Goal: Find specific page/section: Find specific page/section

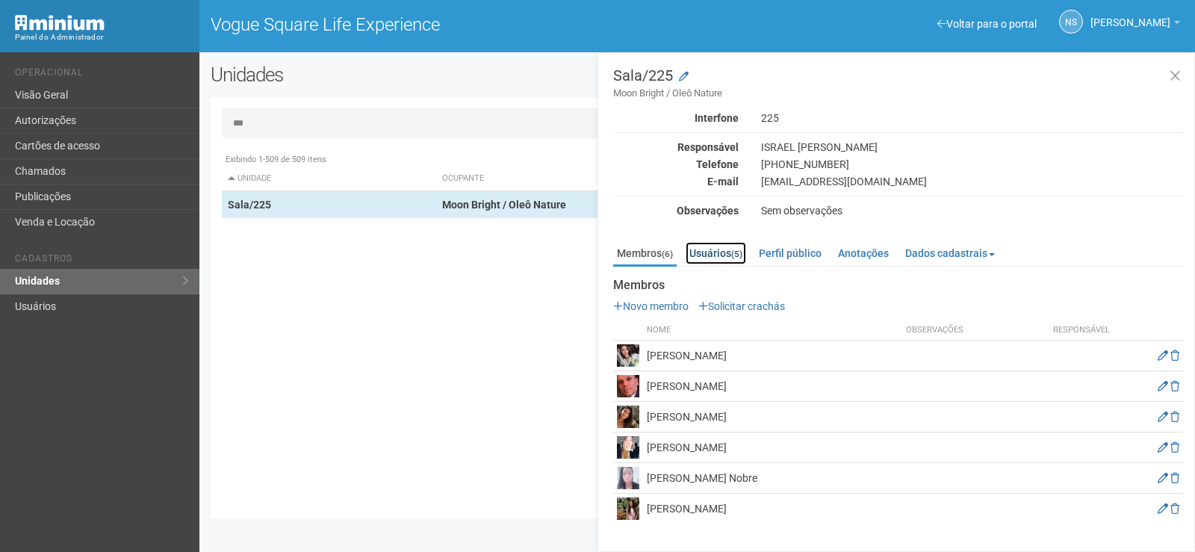
click at [728, 261] on link "Usuários (5)" at bounding box center [716, 253] width 60 height 22
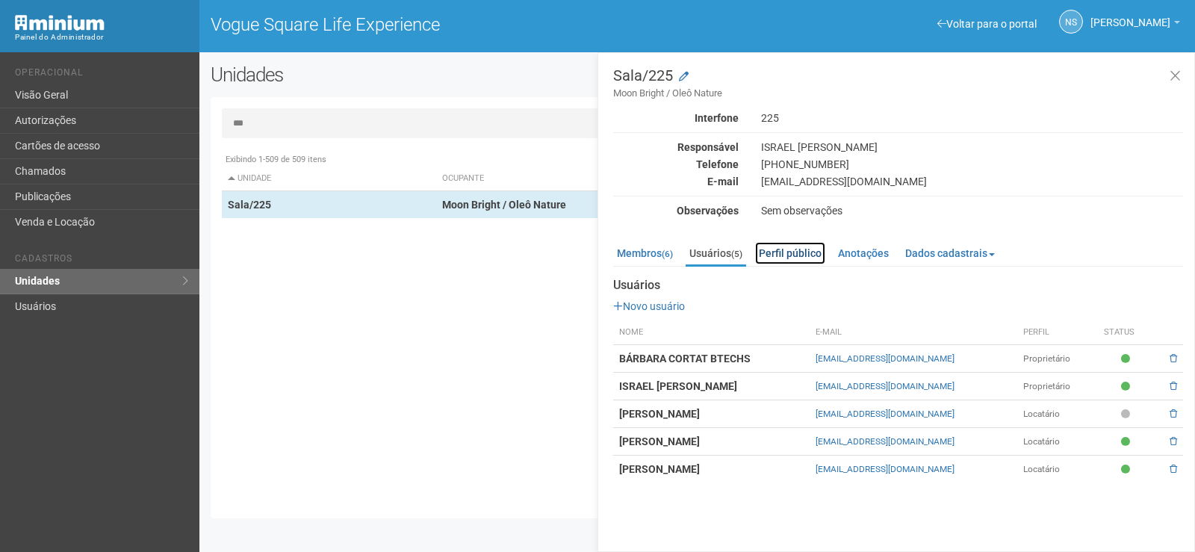
click at [791, 252] on link "Perfil público" at bounding box center [790, 253] width 70 height 22
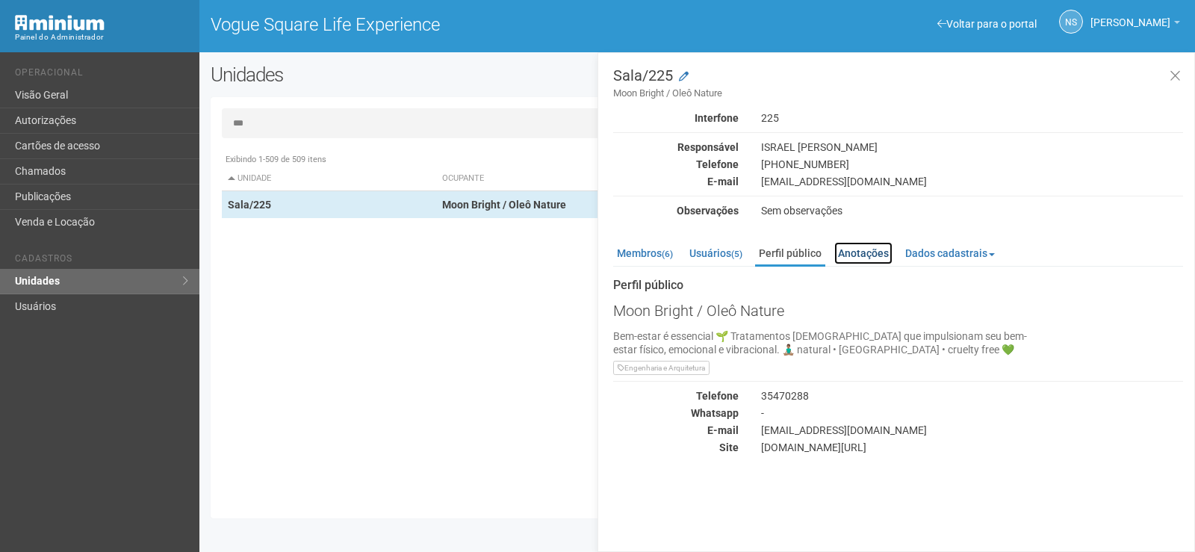
click at [860, 254] on link "Anotações" at bounding box center [863, 253] width 58 height 22
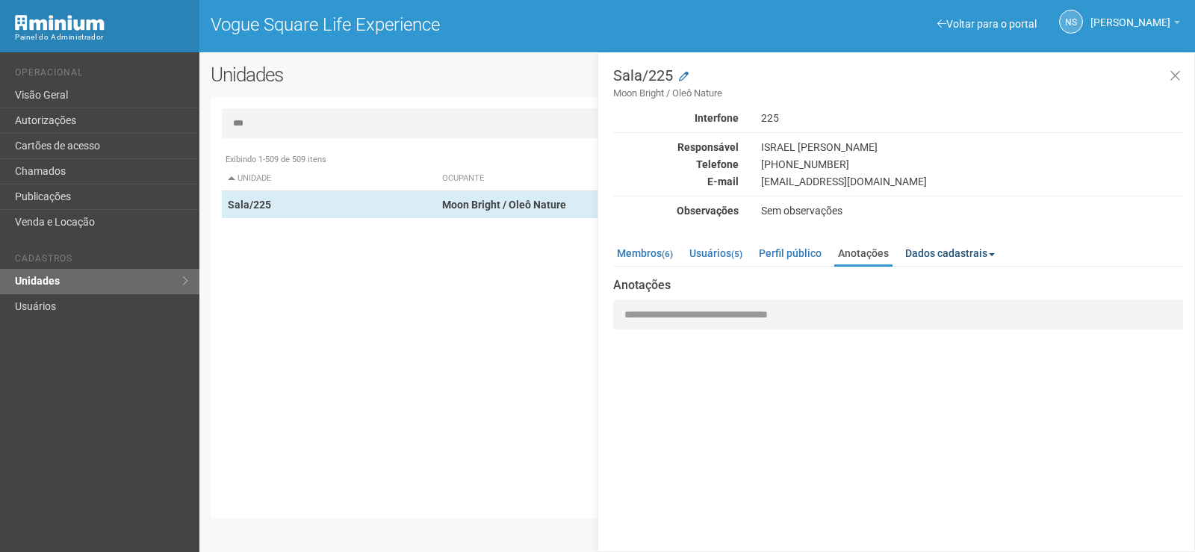
click at [928, 253] on link "Dados cadastrais" at bounding box center [949, 253] width 97 height 22
click at [697, 260] on link "Usuários (5)" at bounding box center [716, 253] width 60 height 22
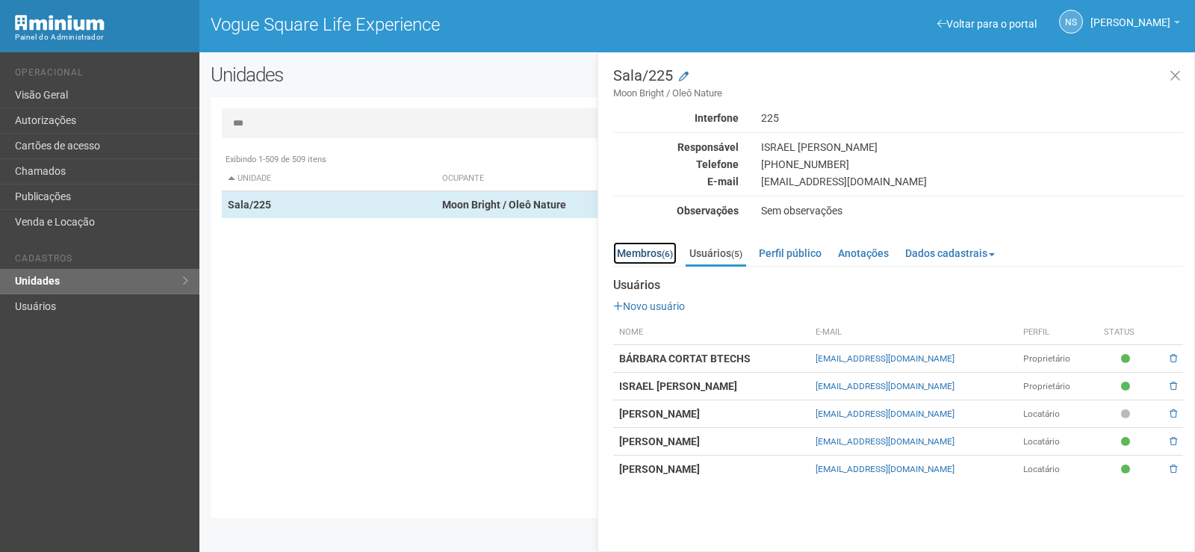
click at [639, 255] on link "Membros (6)" at bounding box center [644, 253] width 63 height 22
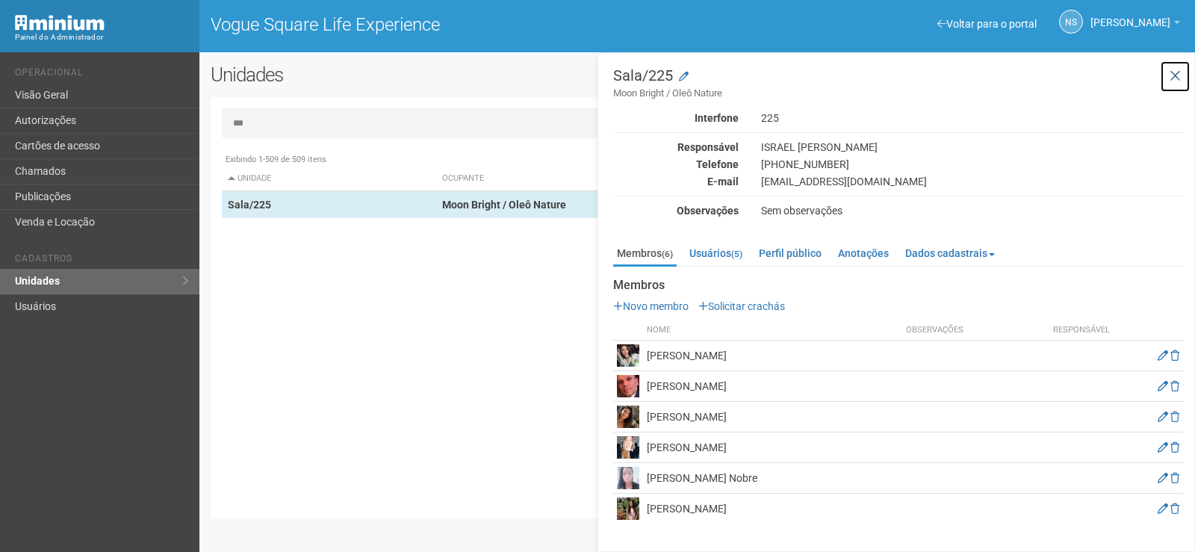
click at [1172, 72] on icon at bounding box center [1174, 76] width 11 height 15
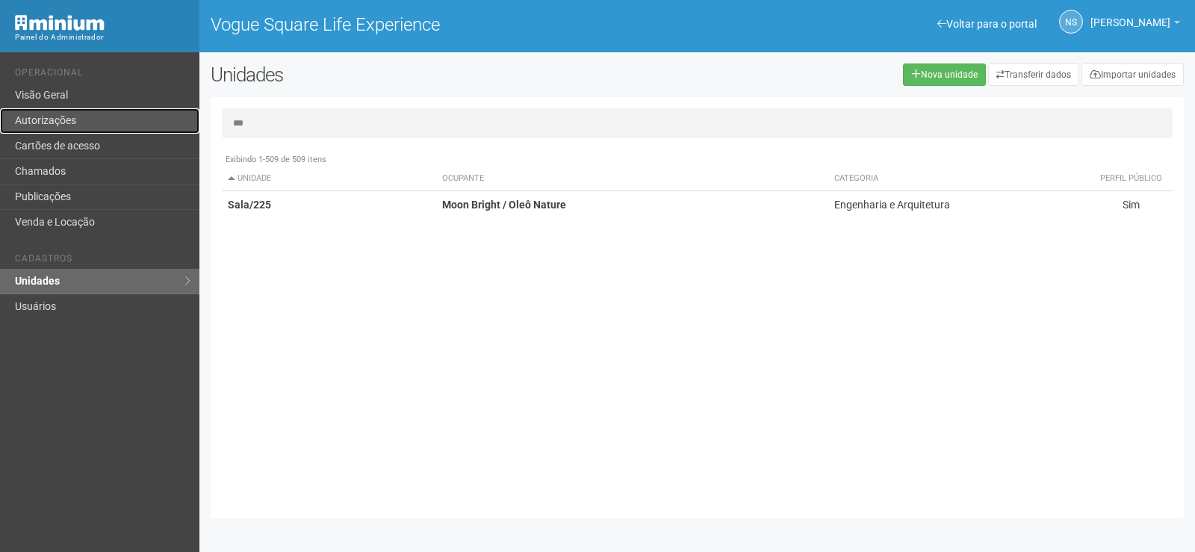
click at [81, 122] on link "Autorizações" at bounding box center [99, 120] width 199 height 25
